Goal: Browse casually

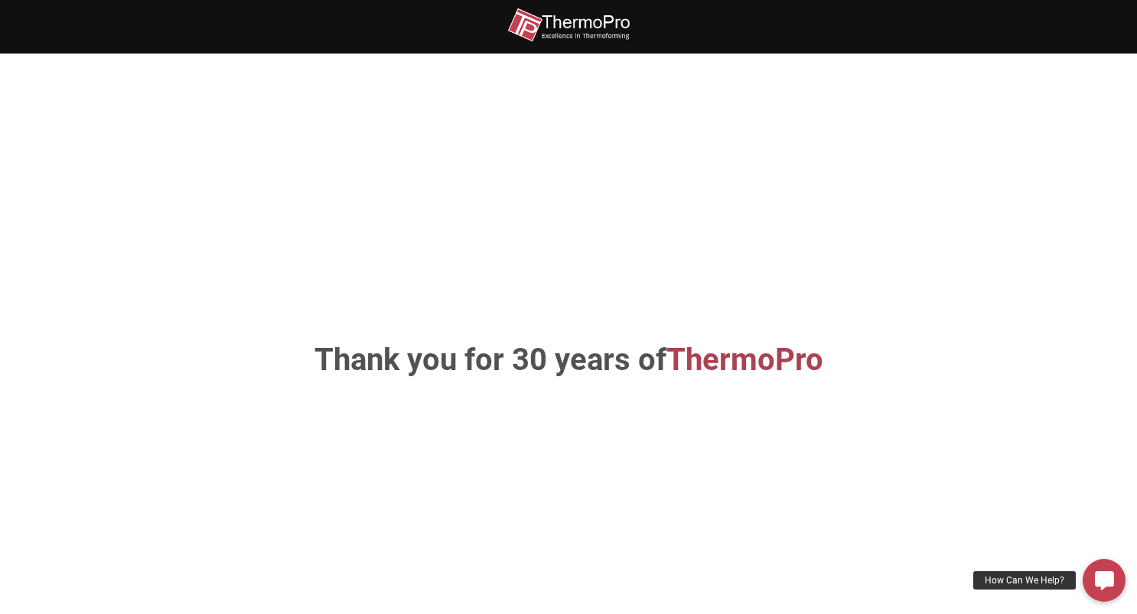
click at [567, 360] on h1 "Thank you for 30 years of ThermoPro" at bounding box center [569, 360] width 802 height 31
click at [563, 24] on img at bounding box center [568, 25] width 122 height 34
click at [753, 364] on span "ThermoPro" at bounding box center [744, 360] width 157 height 36
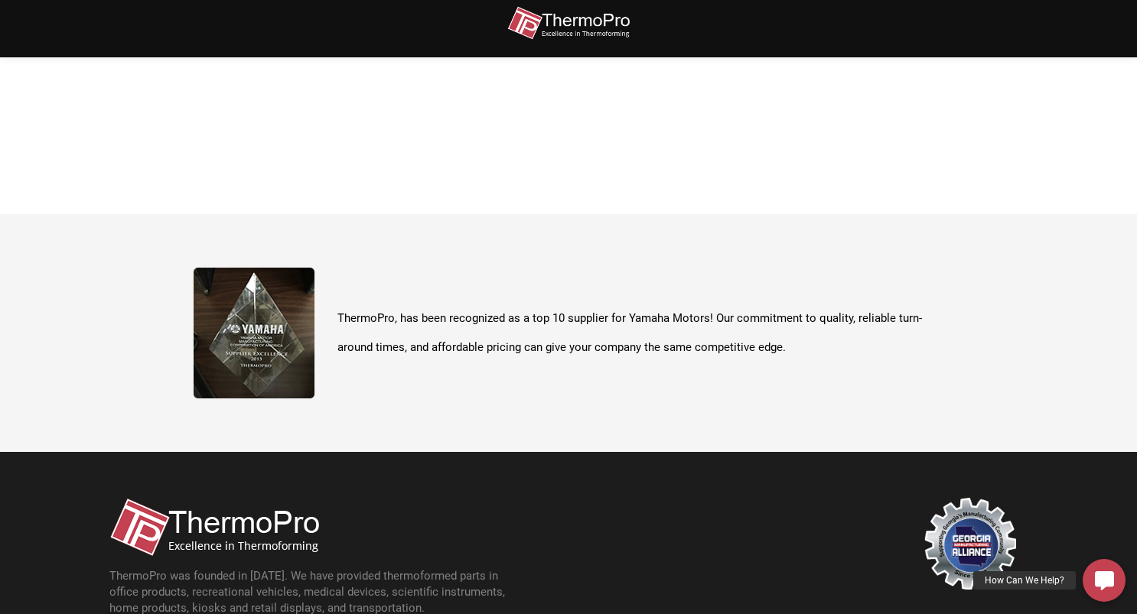
scroll to position [542, 0]
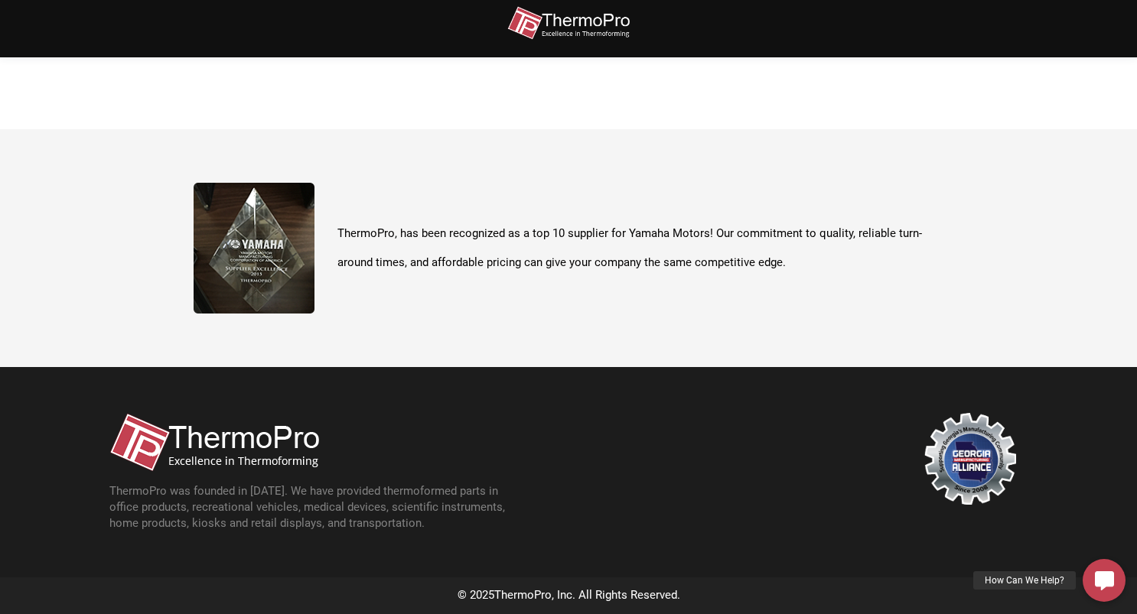
click at [326, 458] on figure at bounding box center [233, 442] width 248 height 59
